Goal: Task Accomplishment & Management: Use online tool/utility

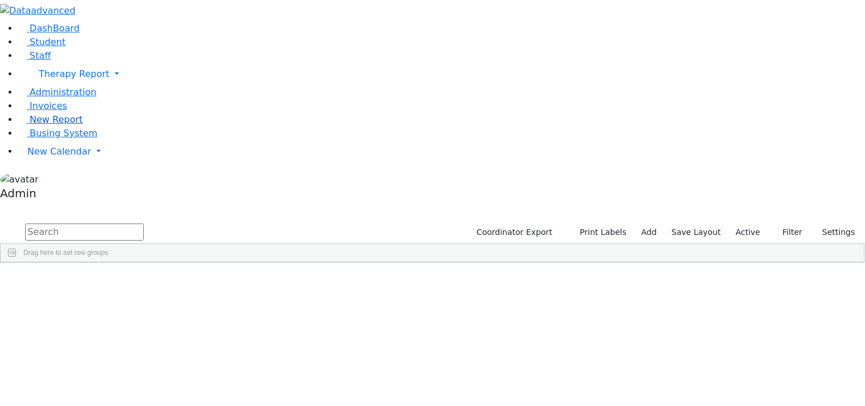
click at [40, 125] on span "New Report" at bounding box center [56, 119] width 53 height 11
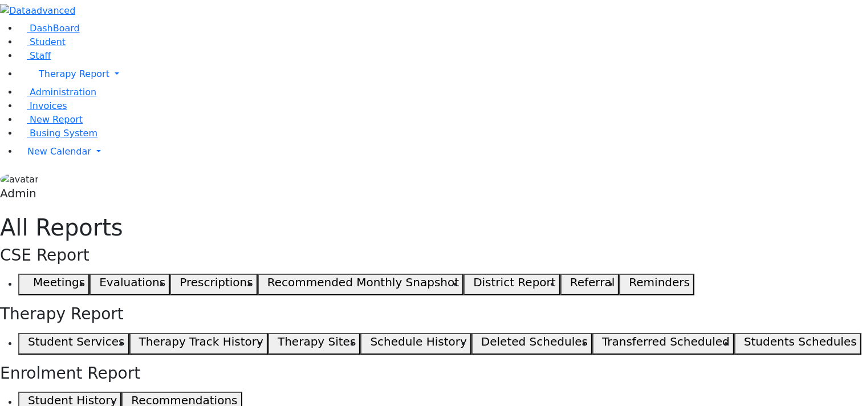
click at [129, 333] on button "Student Services" at bounding box center [73, 344] width 111 height 22
checkbox input "true"
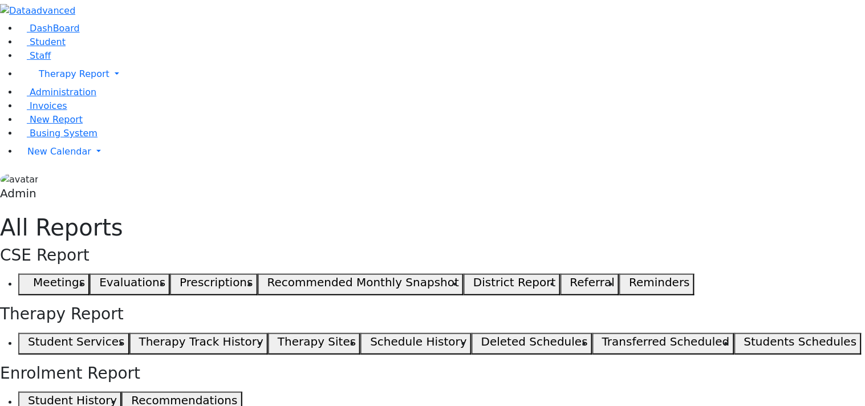
scroll to position [6629, 0]
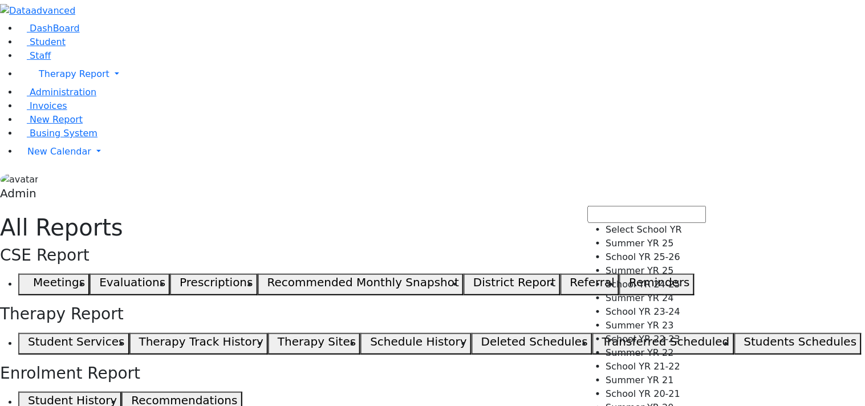
select select "212"
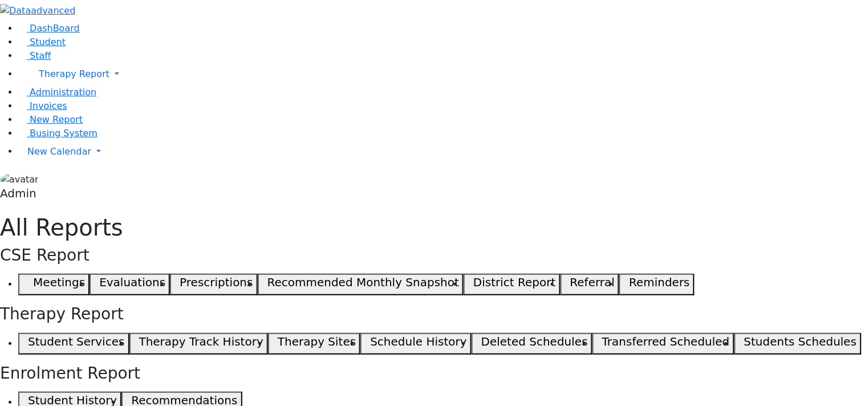
drag, startPoint x: 619, startPoint y: 145, endPoint x: 833, endPoint y: 135, distance: 214.0
drag, startPoint x: 567, startPoint y: 143, endPoint x: 704, endPoint y: 140, distance: 137.4
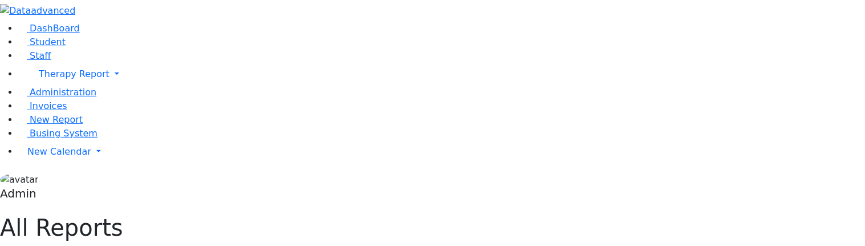
drag, startPoint x: 621, startPoint y: 144, endPoint x: 706, endPoint y: 169, distance: 87.9
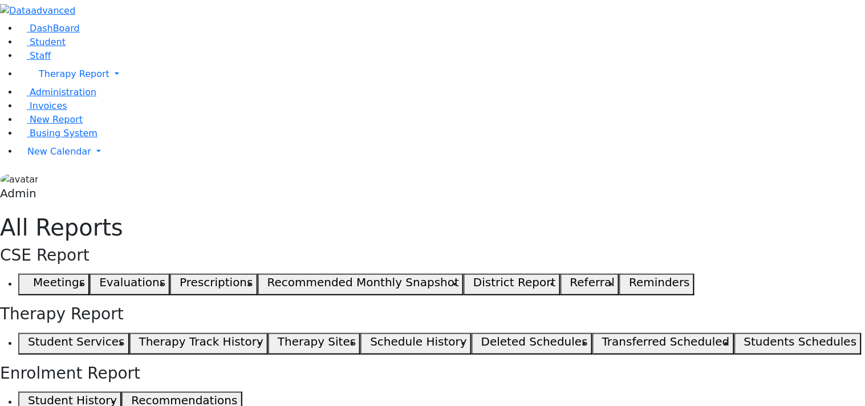
drag, startPoint x: 705, startPoint y: 144, endPoint x: 864, endPoint y: 156, distance: 160.1
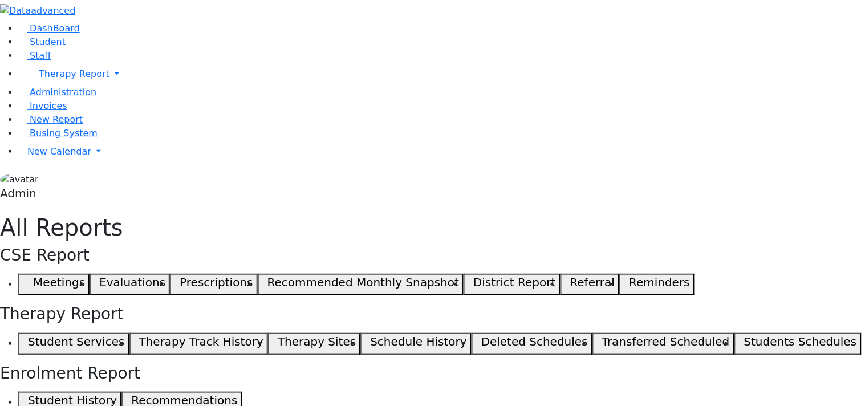
drag, startPoint x: 676, startPoint y: 143, endPoint x: 846, endPoint y: 141, distance: 169.9
click at [52, 97] on span "Administration" at bounding box center [63, 92] width 67 height 11
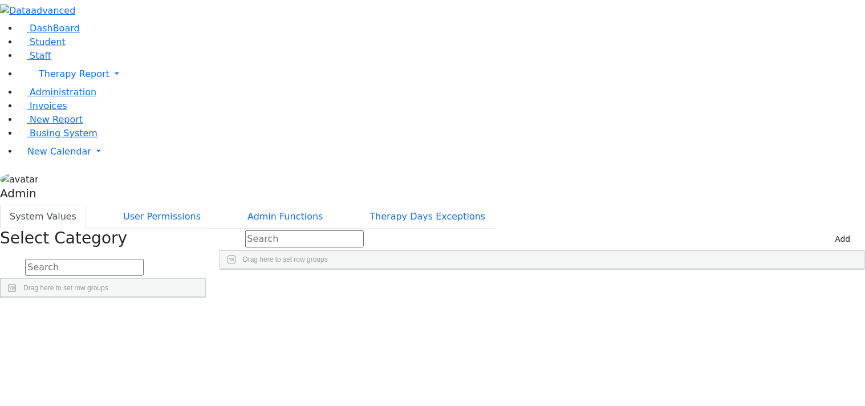
click at [205, 364] on div "Detail" at bounding box center [183, 371] width 46 height 15
click at [43, 47] on span "Student" at bounding box center [48, 41] width 36 height 11
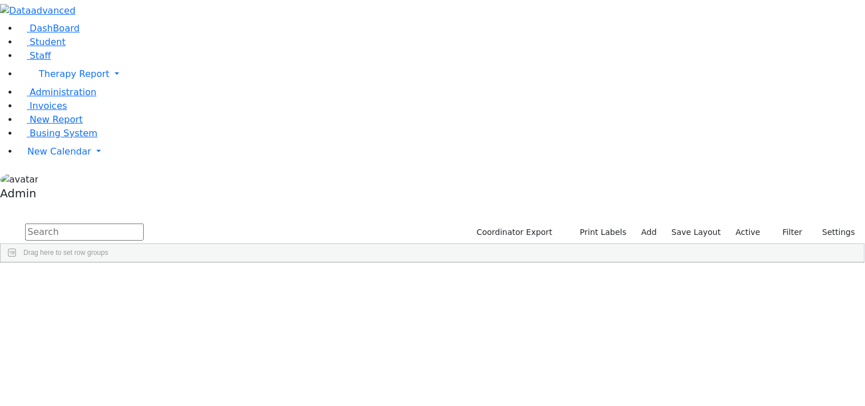
click at [743, 224] on label "Active" at bounding box center [748, 233] width 35 height 18
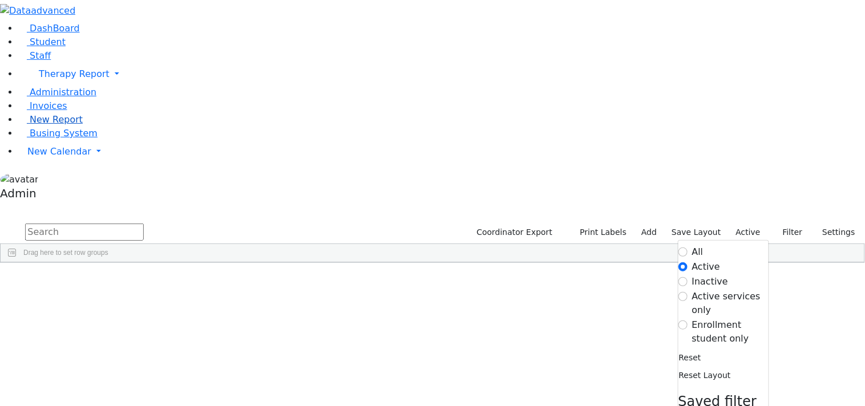
click at [48, 125] on link "New Report" at bounding box center [50, 119] width 64 height 11
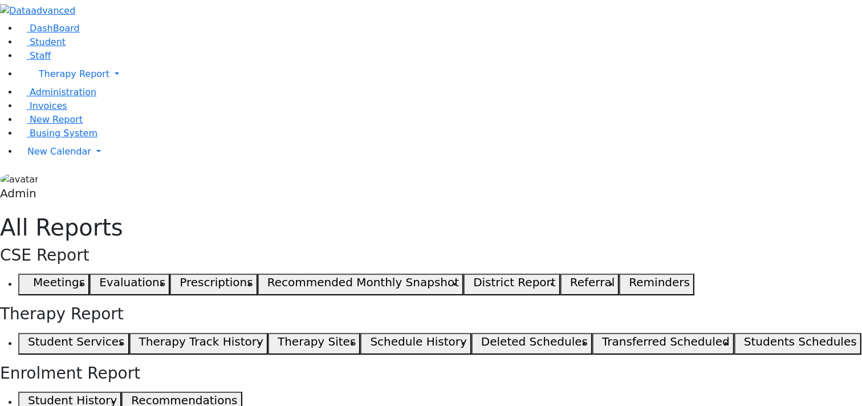
click at [129, 333] on button "Student Services" at bounding box center [73, 344] width 111 height 22
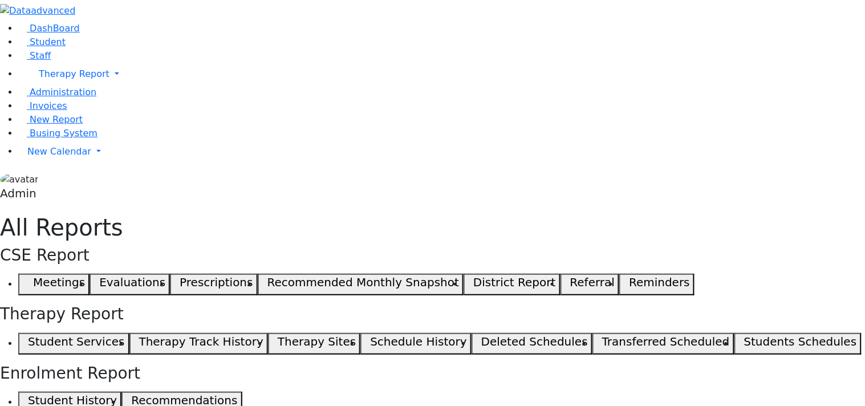
drag, startPoint x: 676, startPoint y: 145, endPoint x: 814, endPoint y: 144, distance: 138.6
drag, startPoint x: 567, startPoint y: 143, endPoint x: 774, endPoint y: 117, distance: 208.5
